Goal: Complete application form: Complete application form

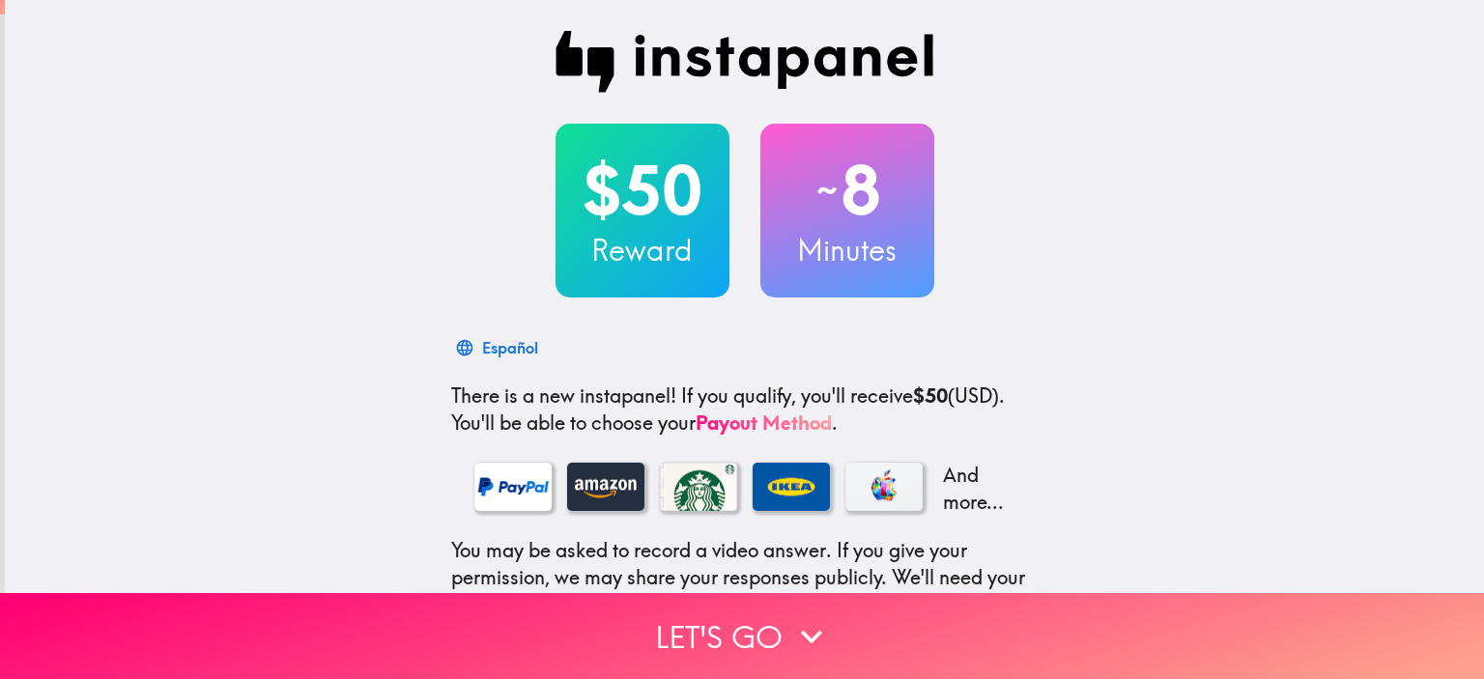
click at [692, 627] on button "Let's go" at bounding box center [742, 636] width 1484 height 86
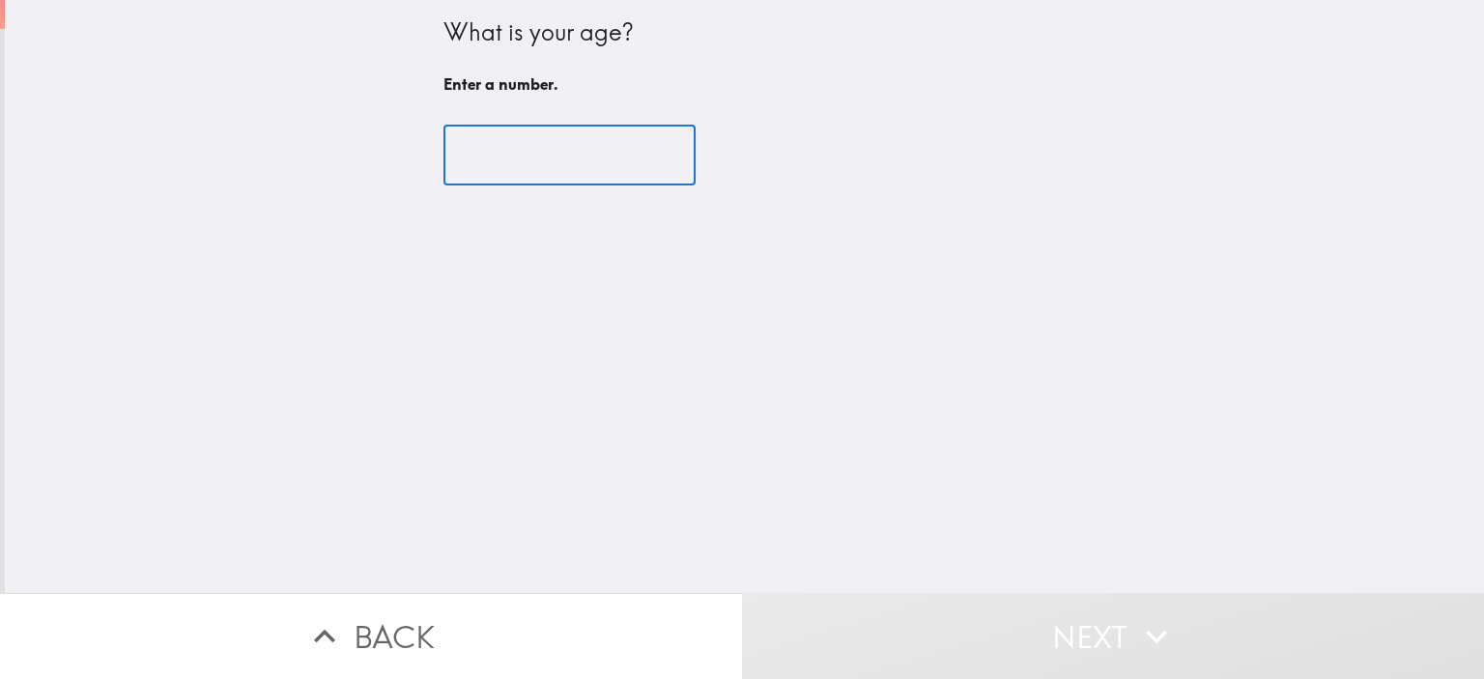
click at [576, 163] on input "number" at bounding box center [569, 156] width 252 height 60
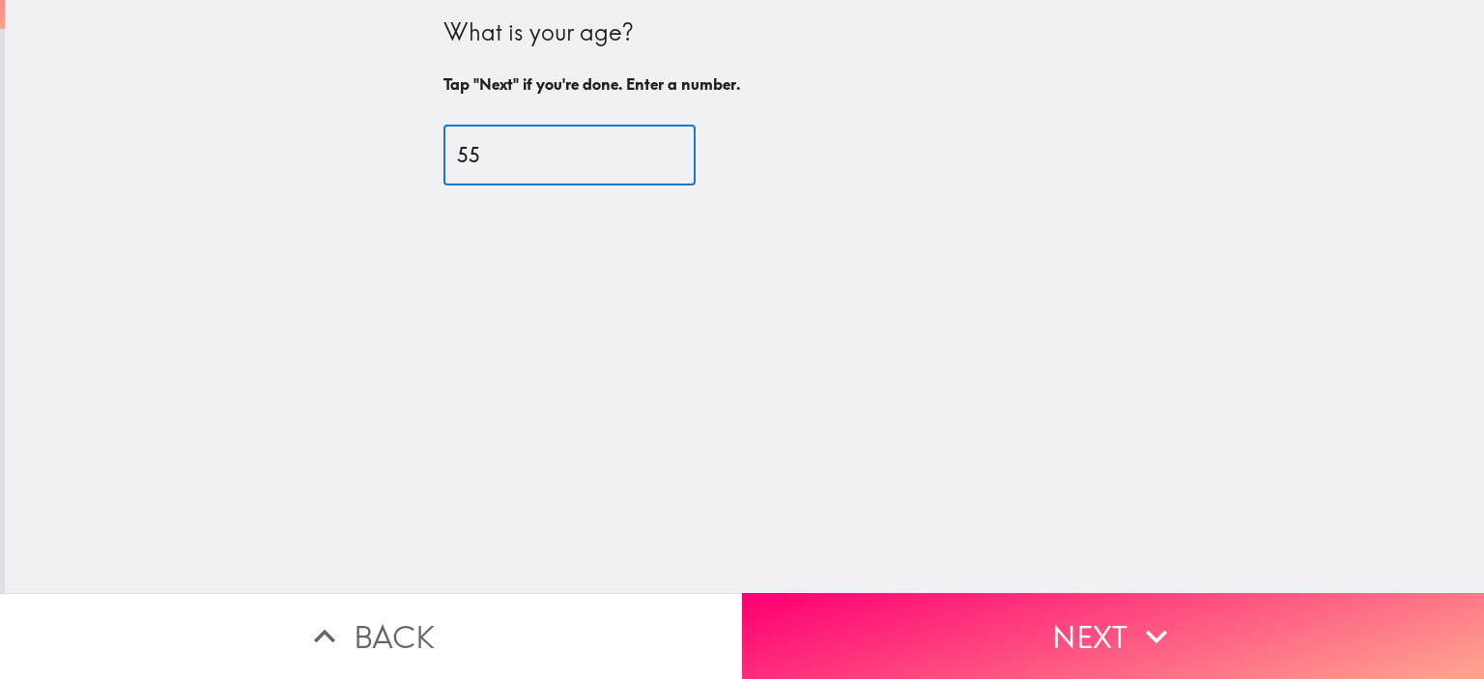
type input "55"
click at [939, 613] on button "Next" at bounding box center [1113, 636] width 742 height 86
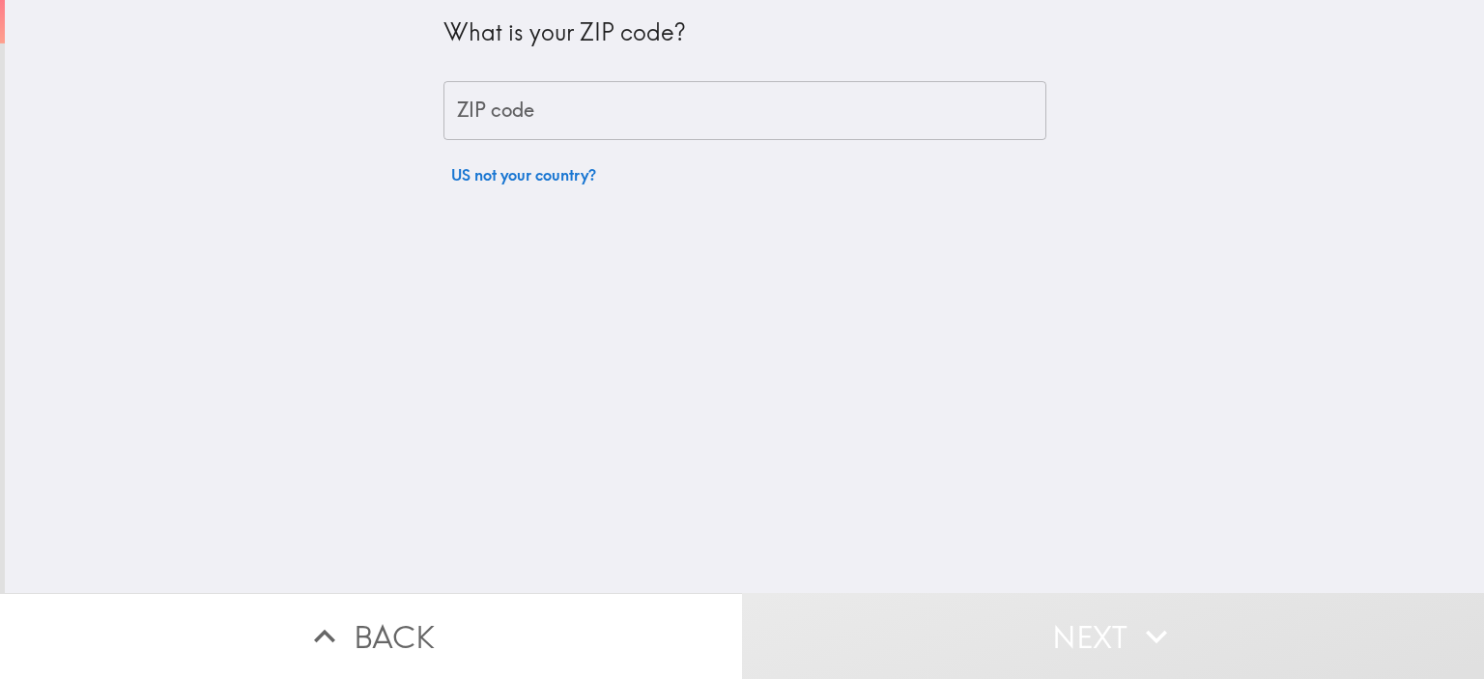
click at [595, 119] on input "ZIP code" at bounding box center [744, 111] width 603 height 60
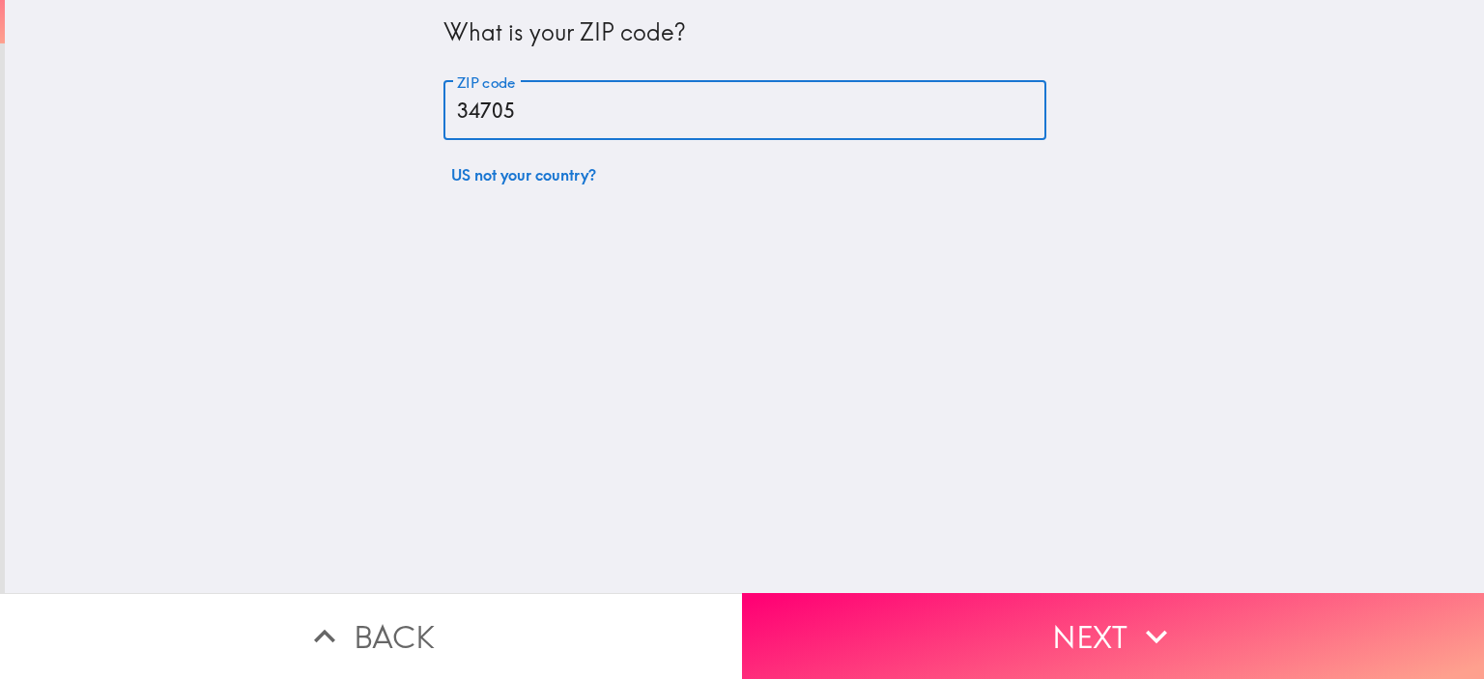
type input "34705"
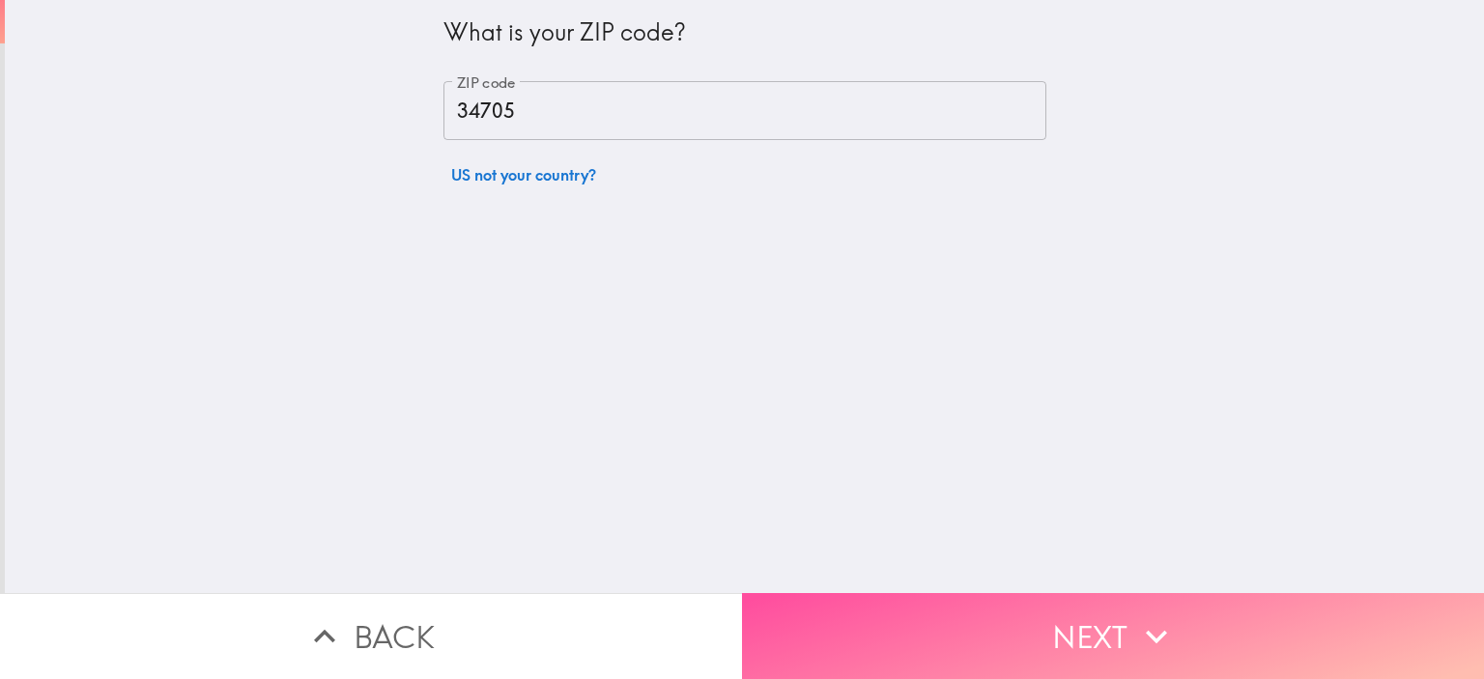
click at [997, 598] on button "Next" at bounding box center [1113, 636] width 742 height 86
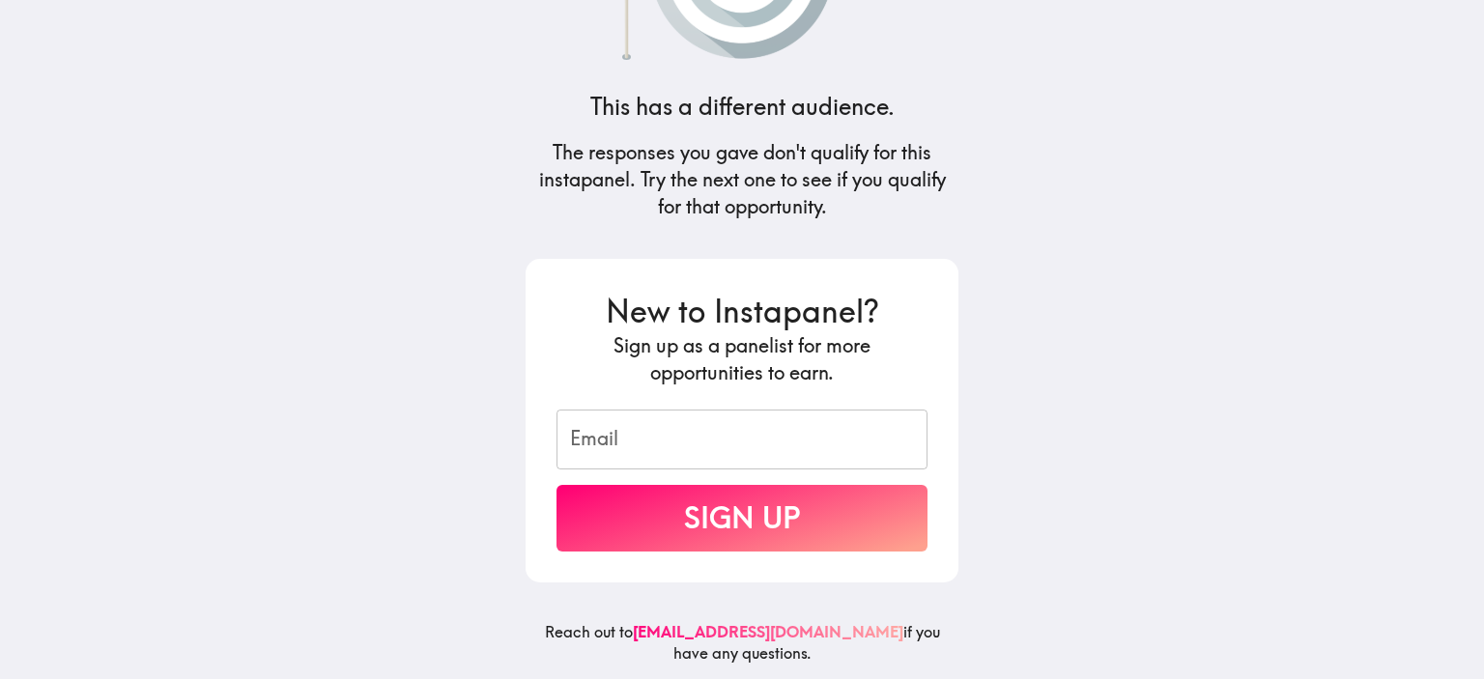
scroll to position [174, 0]
